Goal: Task Accomplishment & Management: Manage account settings

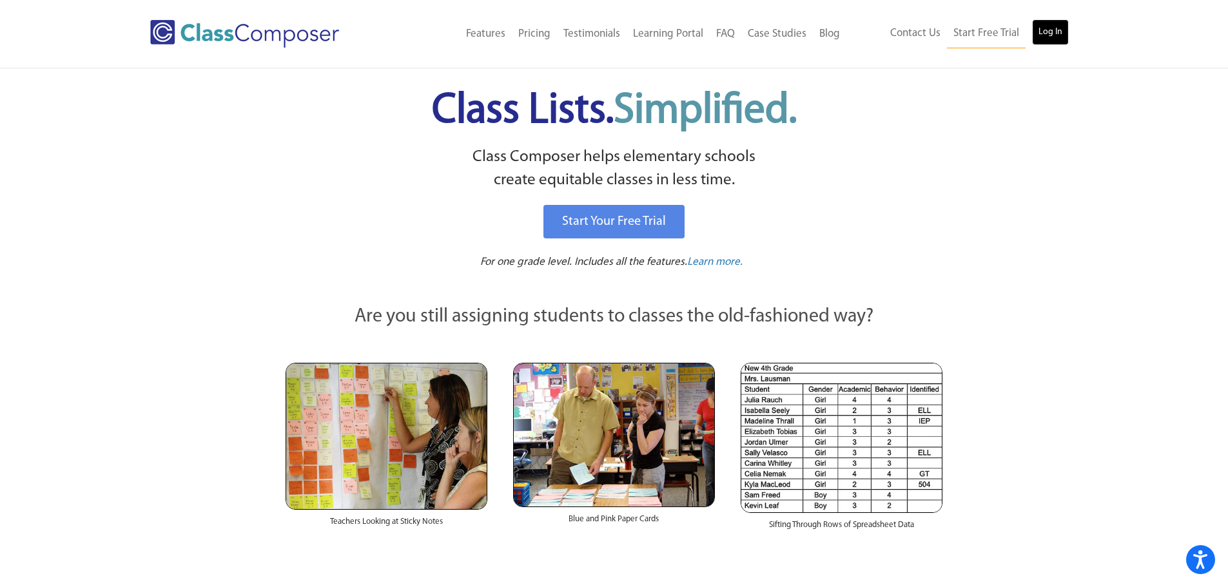
click at [1049, 33] on link "Log In" at bounding box center [1050, 32] width 37 height 26
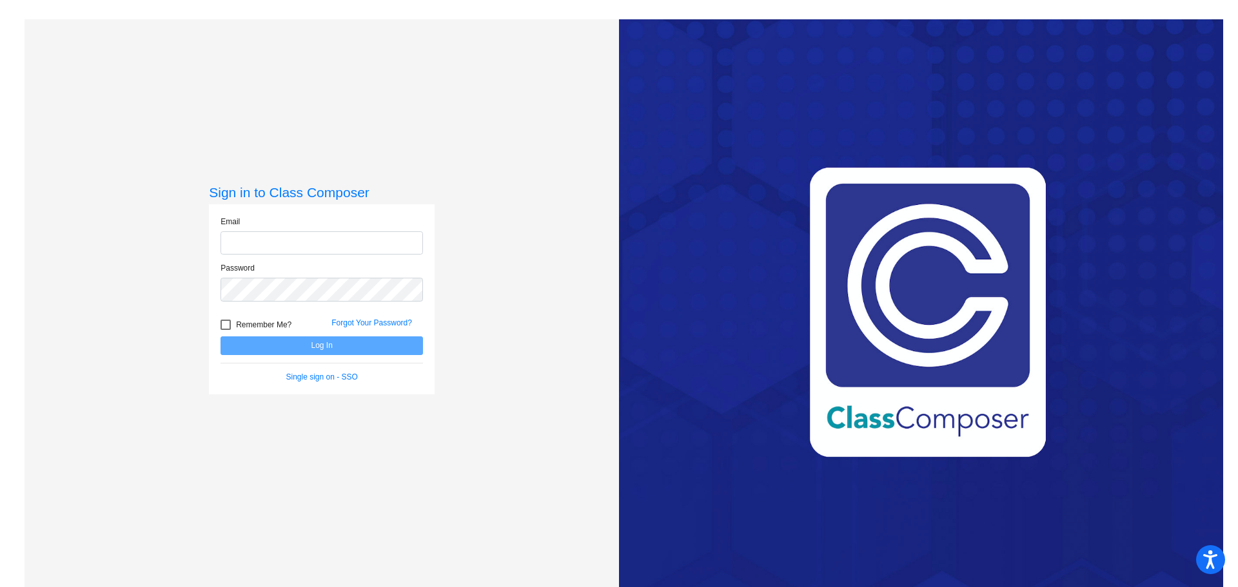
click at [307, 243] on input "email" at bounding box center [321, 243] width 202 height 24
type input "rohrbacherk@harrisontwp.k12.nj.us"
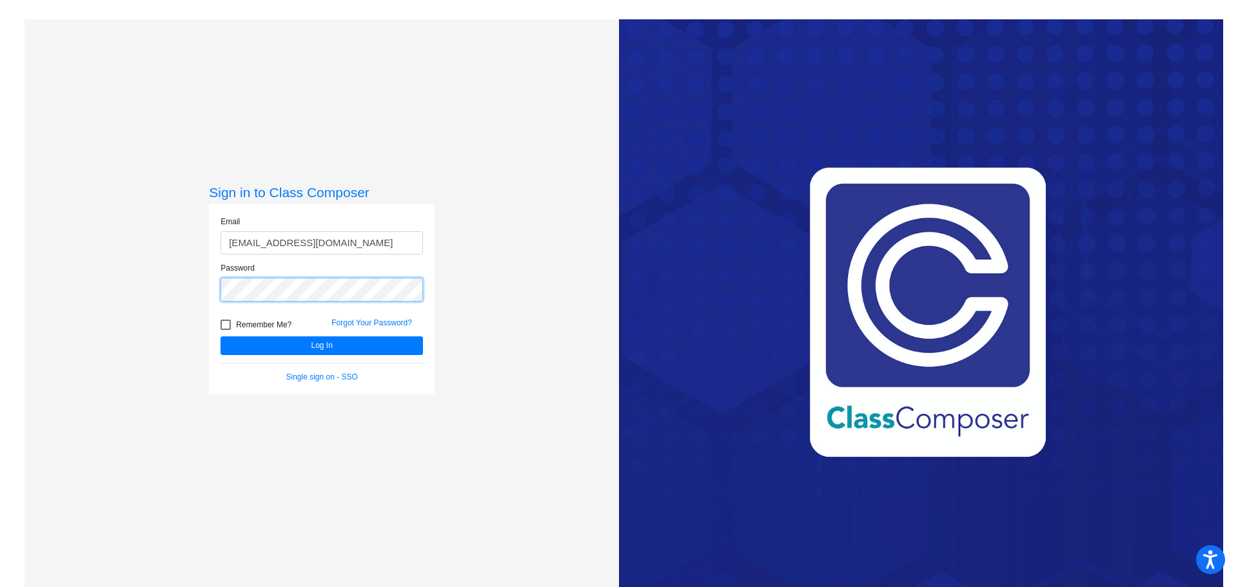
click at [220, 336] on button "Log In" at bounding box center [321, 345] width 202 height 19
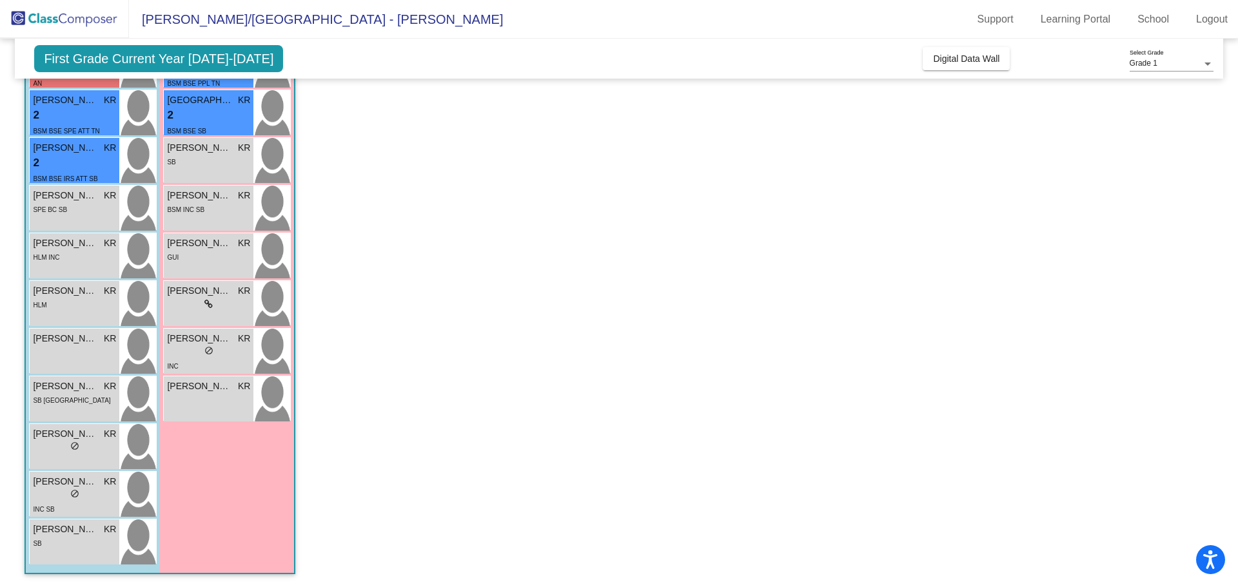
scroll to position [100, 0]
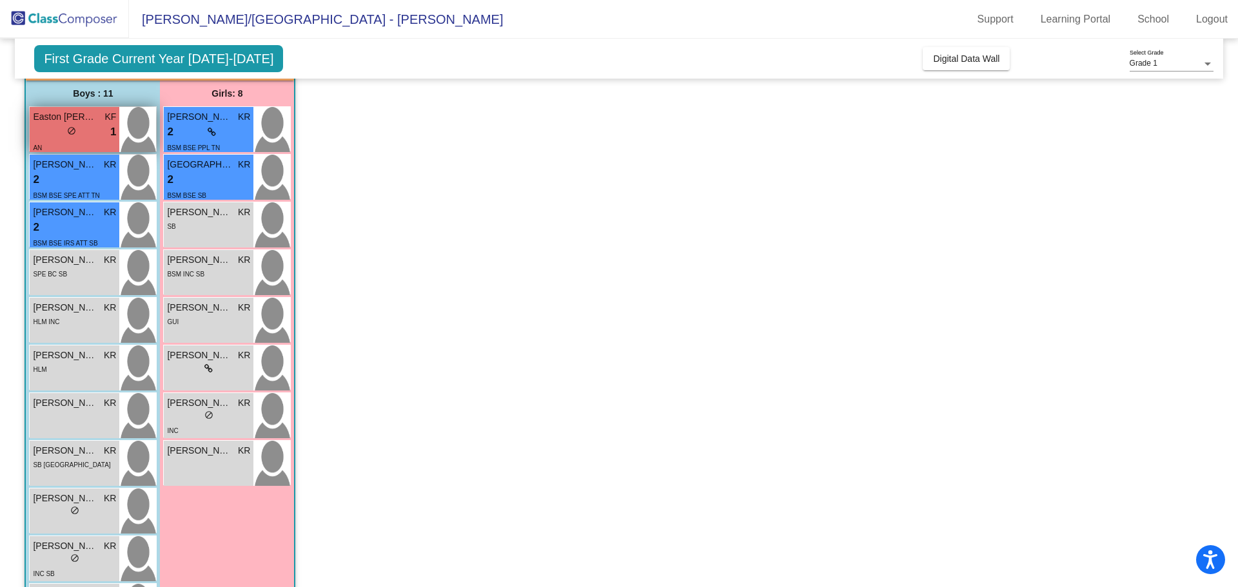
click at [153, 124] on img at bounding box center [137, 129] width 37 height 45
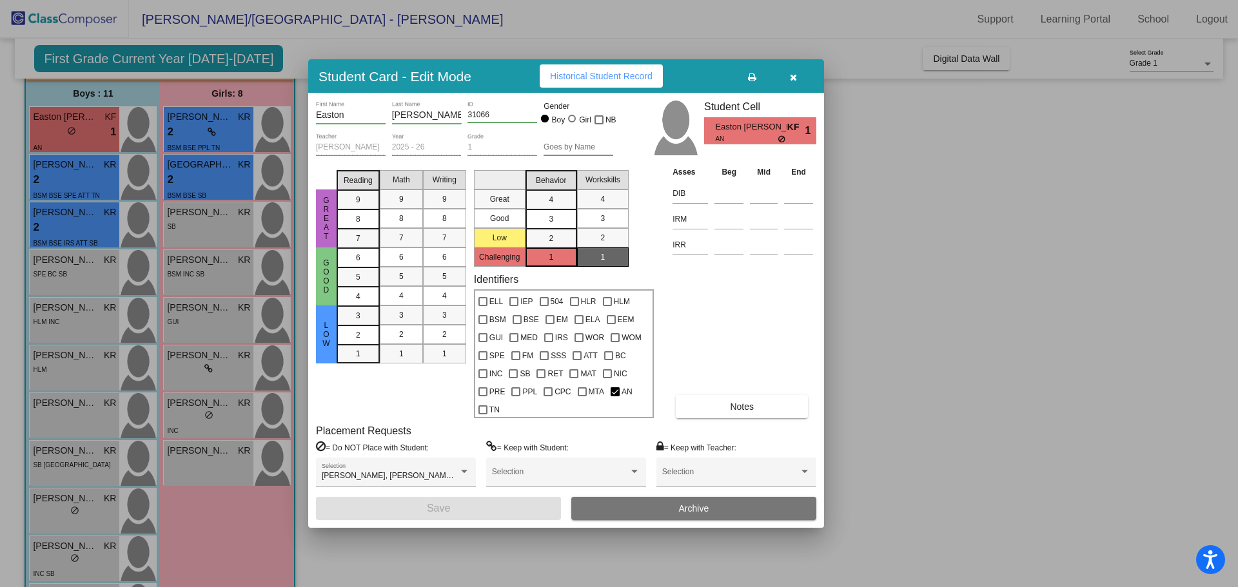
click at [204, 266] on div at bounding box center [619, 293] width 1238 height 587
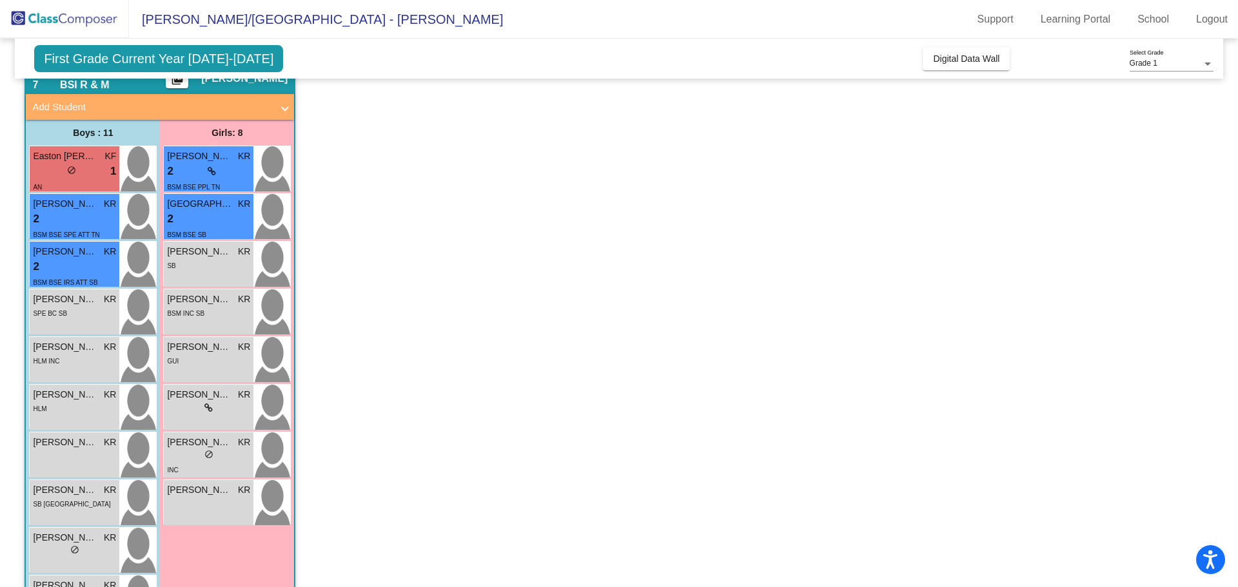
scroll to position [35, 0]
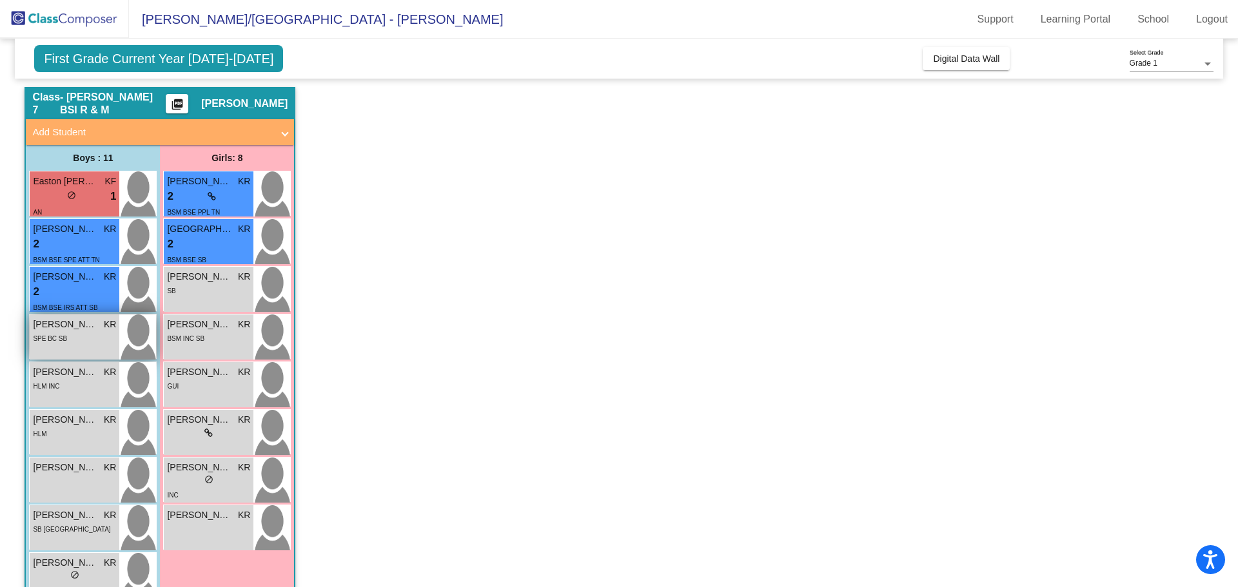
click at [59, 329] on span "Austin Kennedy" at bounding box center [65, 325] width 64 height 14
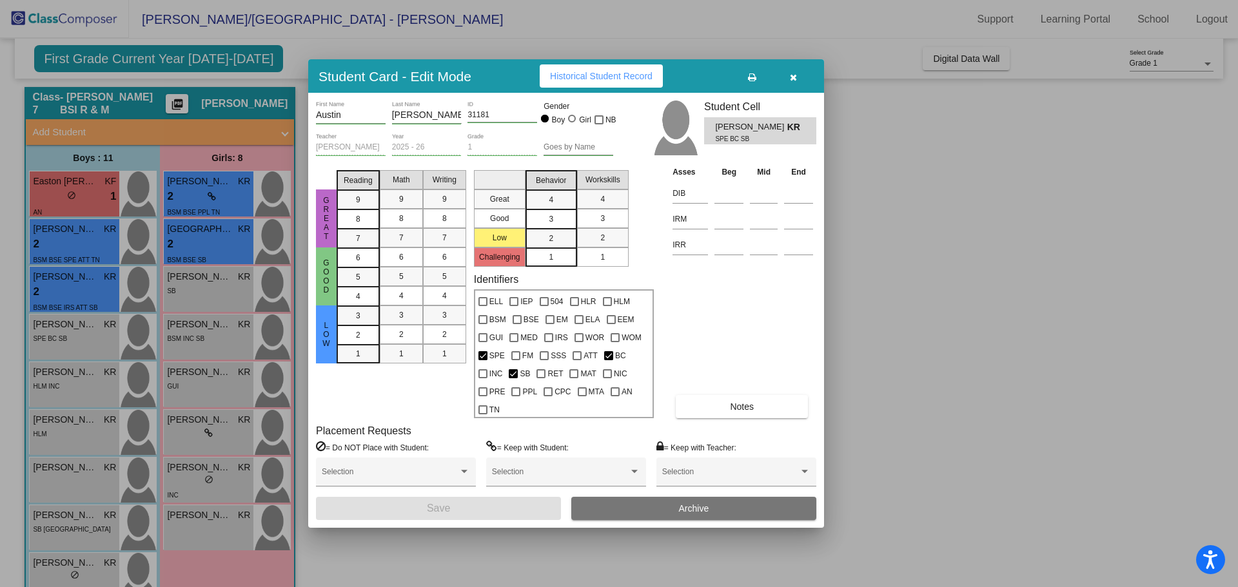
click at [969, 344] on div at bounding box center [619, 293] width 1238 height 587
